Goal: Task Accomplishment & Management: Use online tool/utility

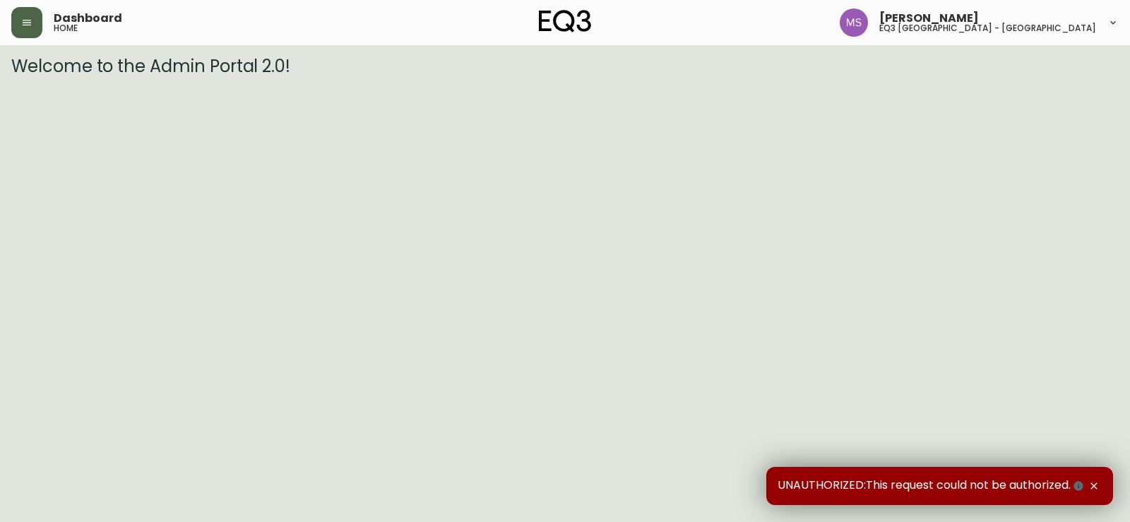
click at [17, 30] on button "button" at bounding box center [26, 22] width 31 height 31
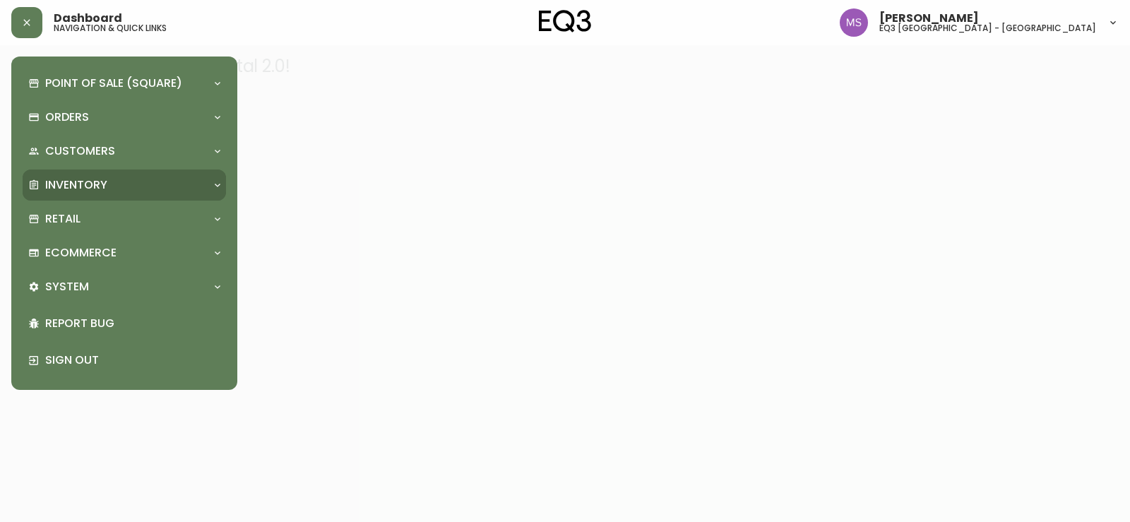
click at [79, 189] on p "Inventory" at bounding box center [76, 185] width 62 height 16
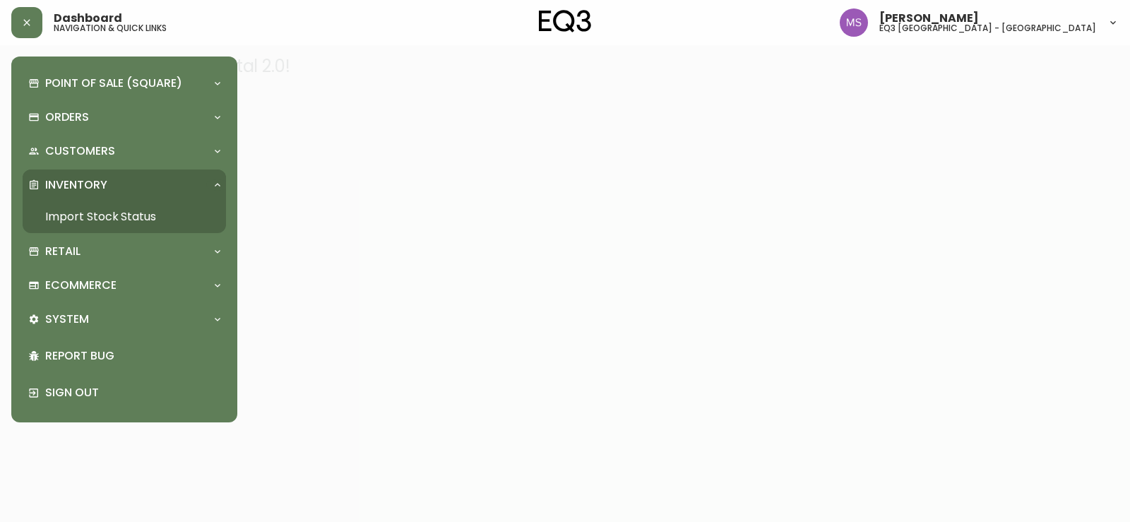
click at [140, 215] on link "Import Stock Status" at bounding box center [124, 217] width 203 height 32
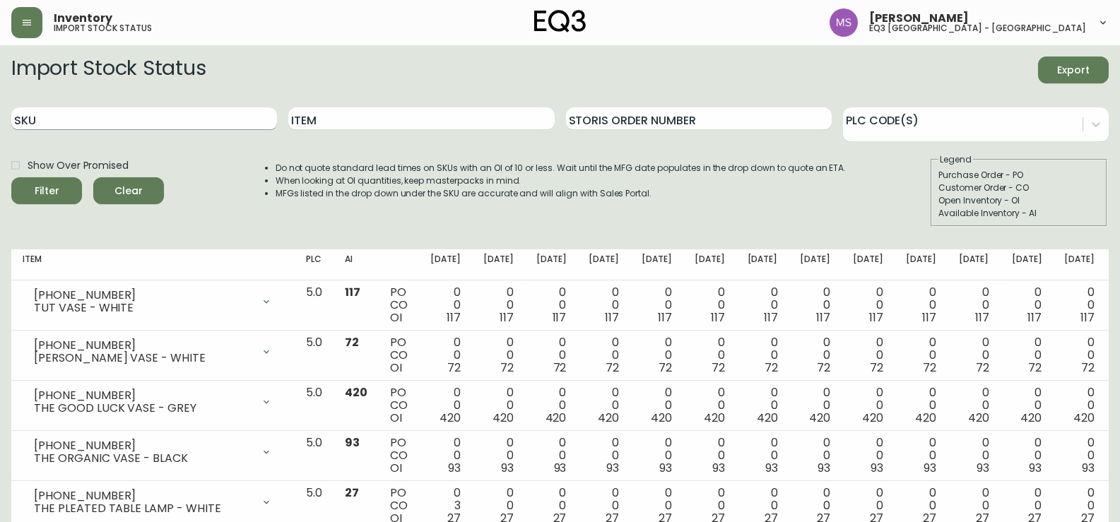
click at [87, 124] on input "SKU" at bounding box center [144, 118] width 266 height 23
paste input "[PHONE_NUMBER]"
click at [11, 177] on button "Filter" at bounding box center [46, 190] width 71 height 27
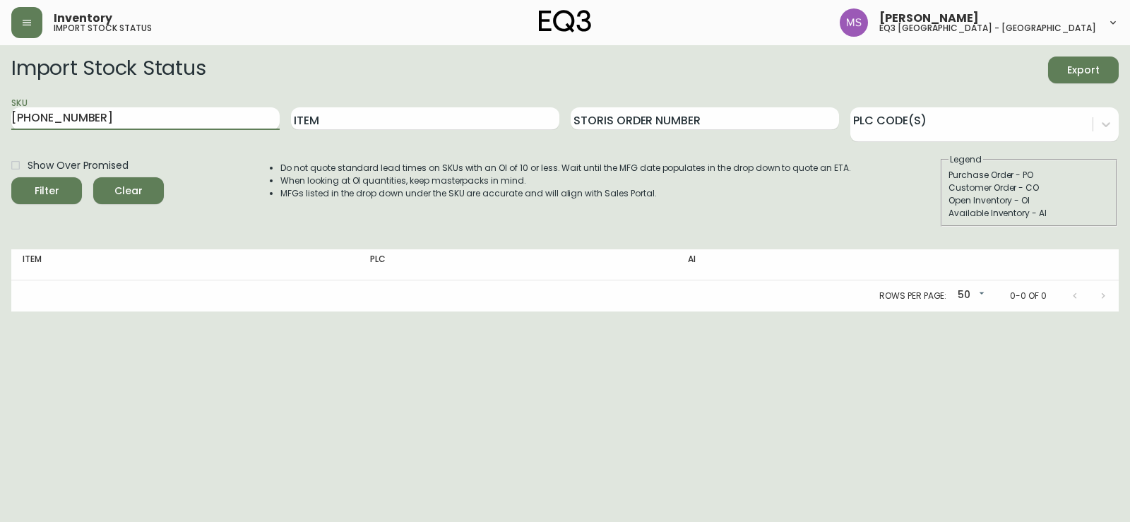
drag, startPoint x: 150, startPoint y: 126, endPoint x: 0, endPoint y: 121, distance: 150.6
click at [0, 121] on main "Import Stock Status Export SKU [PHONE_NUMBER] Item Storis Order Number PLC Code…" at bounding box center [565, 178] width 1130 height 266
paste input "5"
type input "[PHONE_NUMBER]"
click at [11, 177] on button "Filter" at bounding box center [46, 190] width 71 height 27
